Goal: Use online tool/utility: Utilize a website feature to perform a specific function

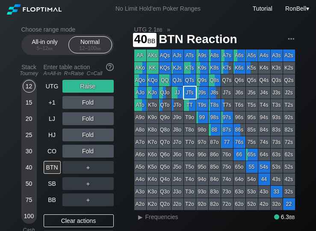
click at [25, 170] on div "40" at bounding box center [29, 167] width 13 height 13
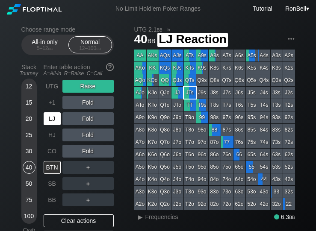
click at [49, 122] on div "LJ" at bounding box center [52, 118] width 17 height 13
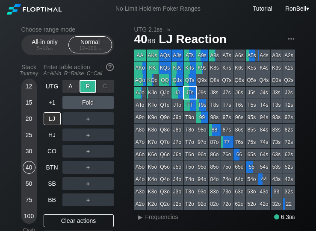
click at [85, 89] on div "R ✕" at bounding box center [87, 86] width 17 height 13
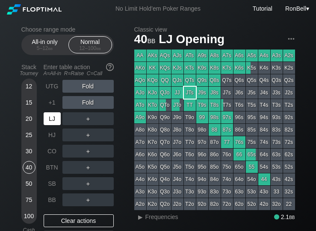
click at [50, 120] on div "LJ" at bounding box center [52, 118] width 17 height 13
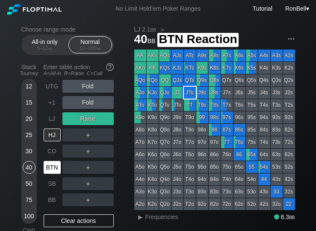
click at [46, 171] on div "BTN" at bounding box center [52, 167] width 17 height 13
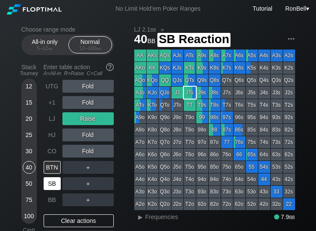
click at [50, 190] on div "SB" at bounding box center [52, 183] width 17 height 13
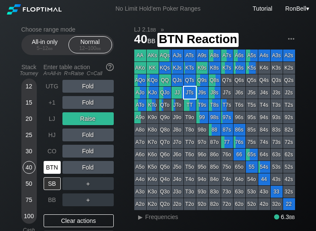
click at [46, 173] on div "BTN" at bounding box center [52, 167] width 17 height 13
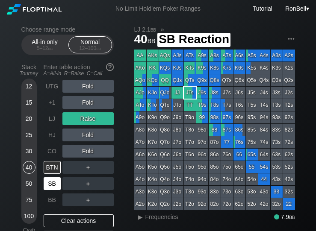
click at [45, 186] on div "SB" at bounding box center [52, 183] width 17 height 13
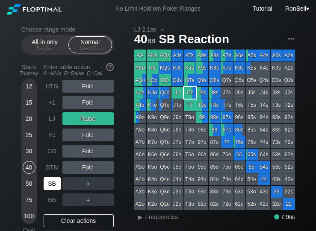
click at [44, 174] on div "BTN" at bounding box center [52, 167] width 17 height 13
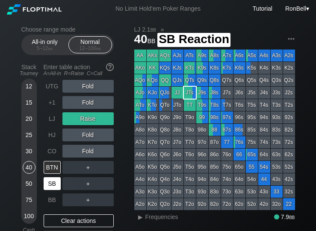
click at [53, 190] on div "SB" at bounding box center [52, 183] width 17 height 13
